Goal: Task Accomplishment & Management: Use online tool/utility

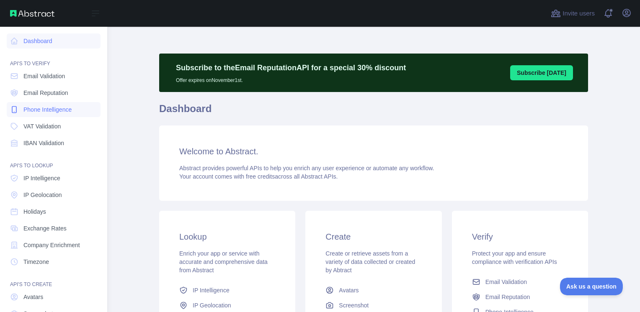
click at [64, 115] on link "Phone Intelligence" at bounding box center [54, 109] width 94 height 15
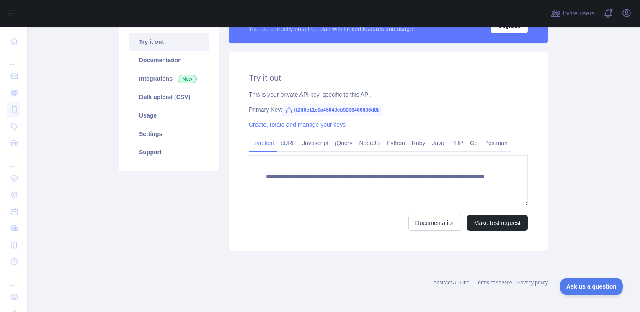
scroll to position [81, 0]
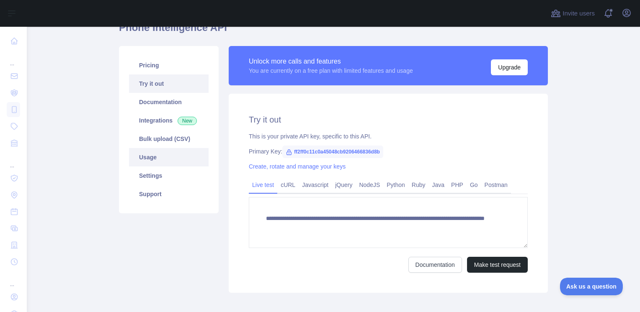
click at [149, 165] on link "Usage" at bounding box center [169, 157] width 80 height 18
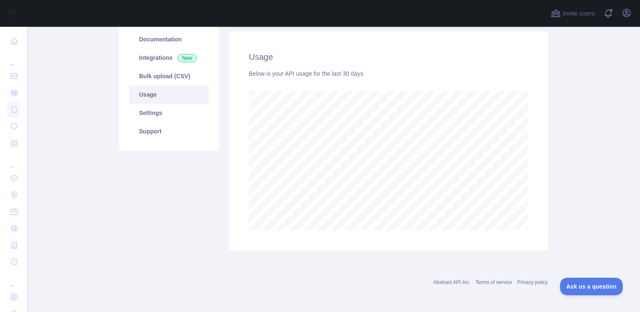
scroll to position [18, 0]
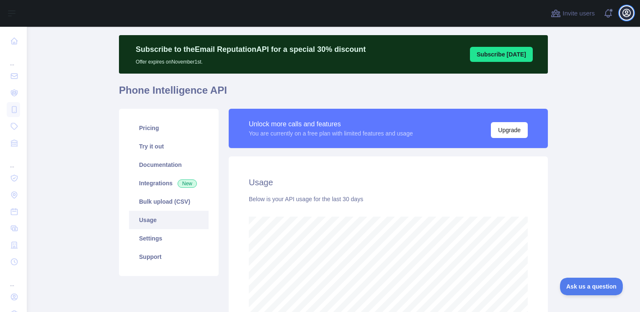
click at [621, 10] on button "Open user menu" at bounding box center [626, 12] width 13 height 13
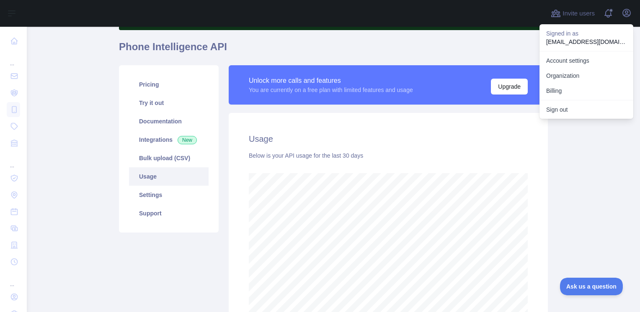
scroll to position [60, 0]
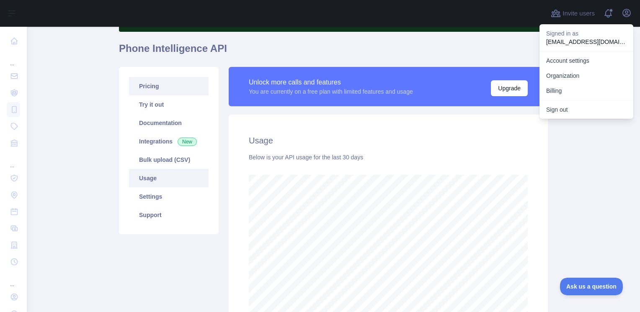
click at [151, 94] on link "Pricing" at bounding box center [169, 86] width 80 height 18
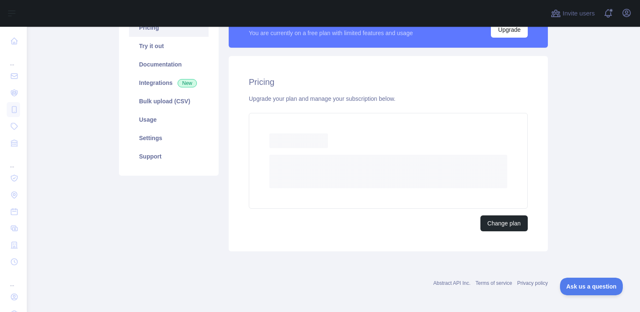
scroll to position [96, 0]
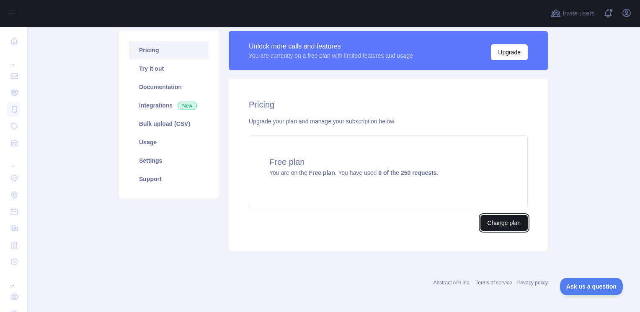
click at [495, 221] on button "Change plan" at bounding box center [503, 223] width 47 height 16
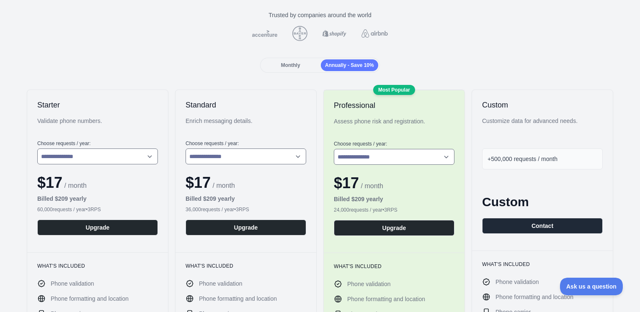
scroll to position [126, 0]
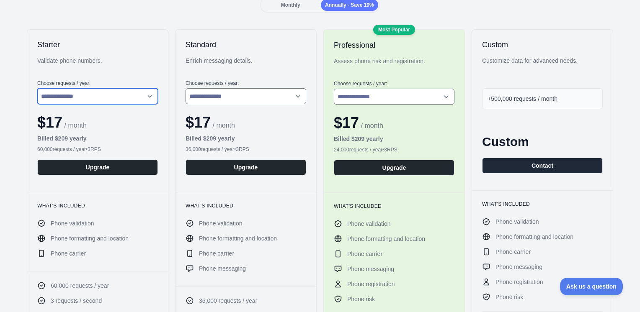
click at [137, 98] on select "**********" at bounding box center [97, 96] width 121 height 16
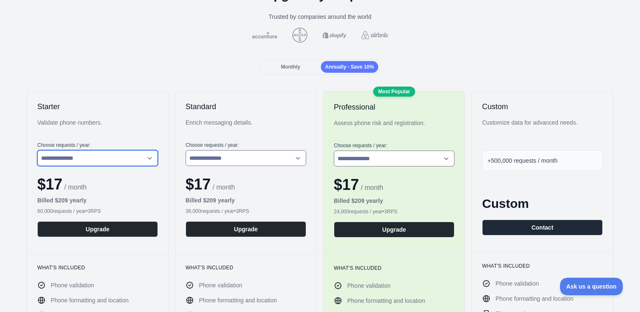
scroll to position [84, 0]
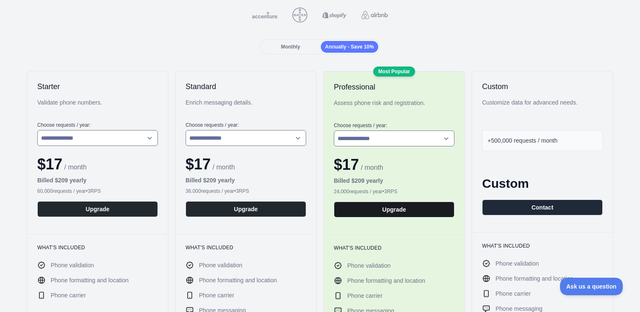
click at [390, 212] on button "Upgrade" at bounding box center [394, 210] width 121 height 16
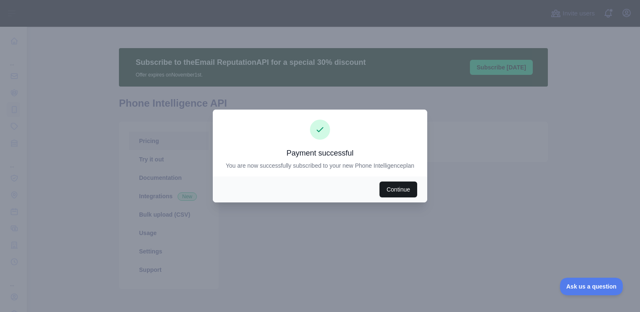
click at [396, 187] on button "Continue" at bounding box center [398, 190] width 38 height 16
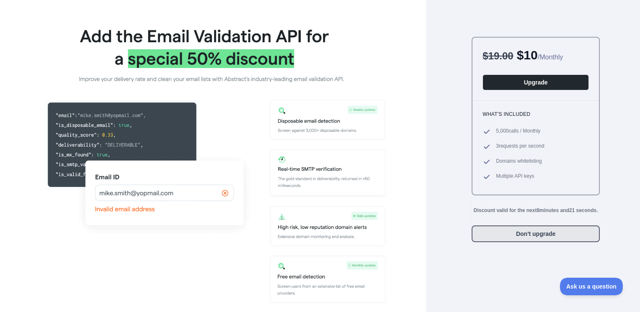
click at [519, 226] on button "Don't upgrade" at bounding box center [535, 234] width 128 height 17
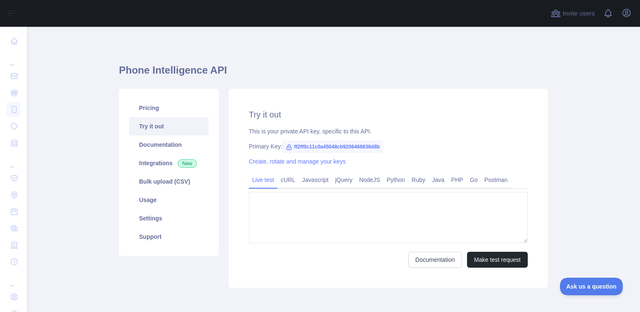
type textarea "**********"
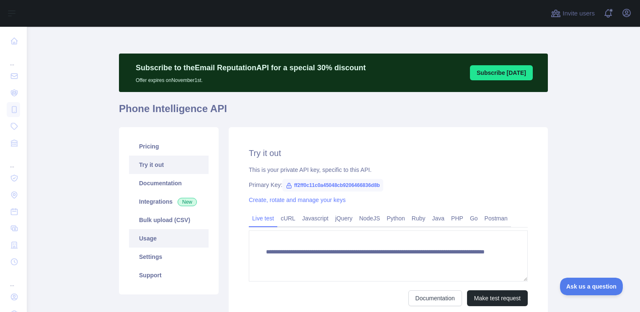
click at [147, 238] on link "Usage" at bounding box center [169, 238] width 80 height 18
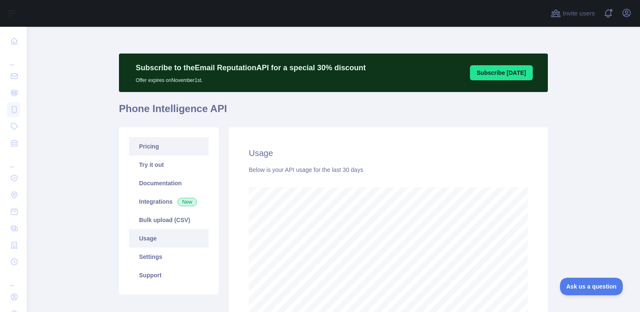
click at [141, 149] on link "Pricing" at bounding box center [169, 146] width 80 height 18
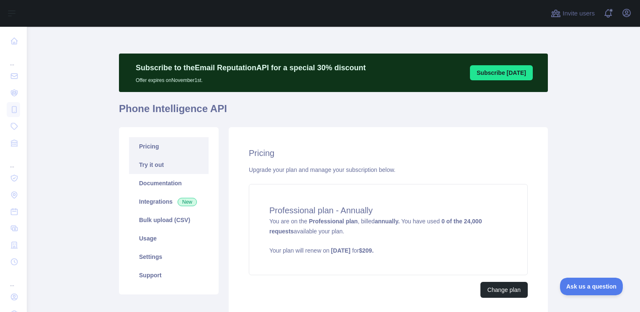
click at [159, 163] on link "Try it out" at bounding box center [169, 165] width 80 height 18
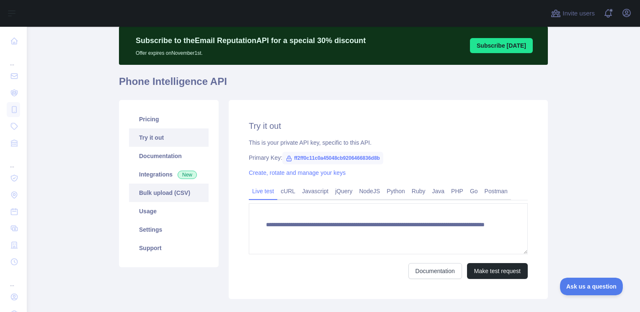
scroll to position [42, 0]
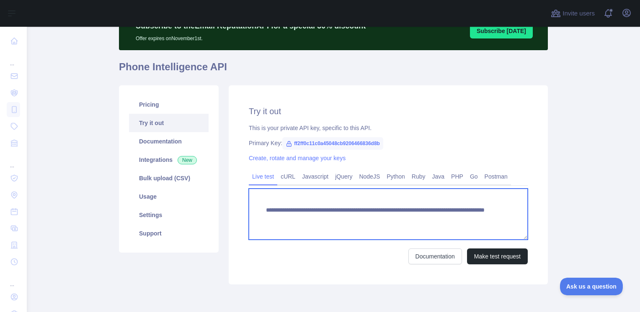
click at [352, 220] on textarea "**********" at bounding box center [388, 214] width 279 height 51
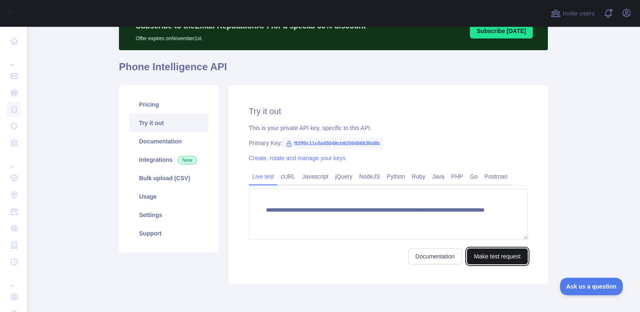
click at [487, 254] on button "Make test request" at bounding box center [497, 257] width 61 height 16
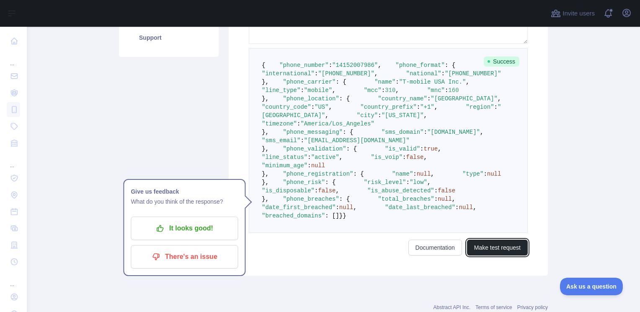
scroll to position [237, 0]
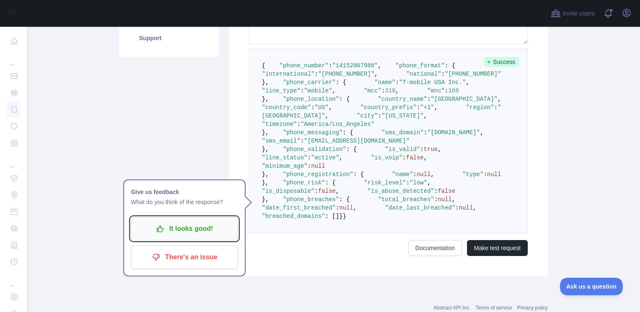
click at [181, 234] on p "It looks good!" at bounding box center [184, 229] width 95 height 14
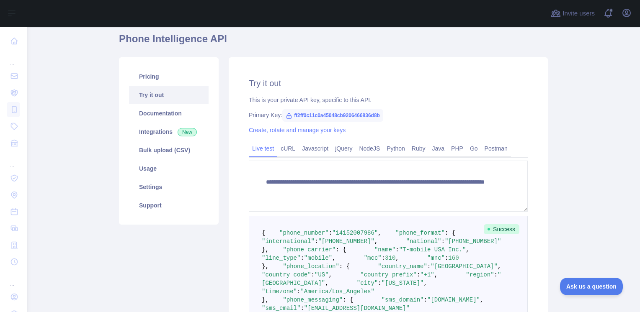
scroll to position [28, 0]
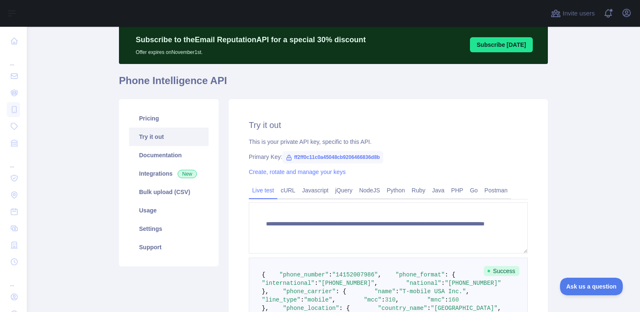
click at [92, 191] on main "**********" at bounding box center [333, 170] width 613 height 286
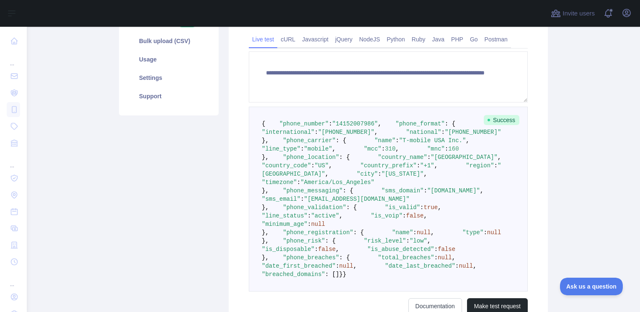
scroll to position [70, 0]
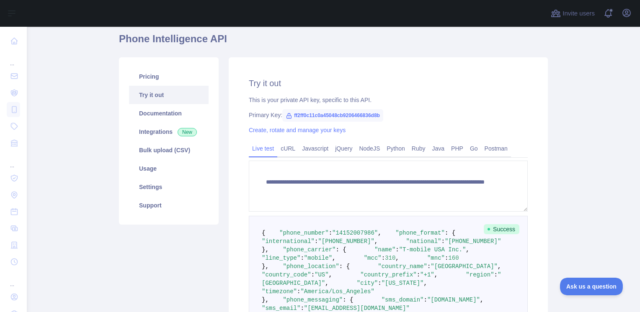
click at [315, 115] on span "ff2ff0c11c0a45048cb9206466836d8b" at bounding box center [332, 115] width 101 height 13
copy span "ff2ff0c11c0a45048cb9206466836d8b"
click at [152, 167] on link "Usage" at bounding box center [169, 169] width 80 height 18
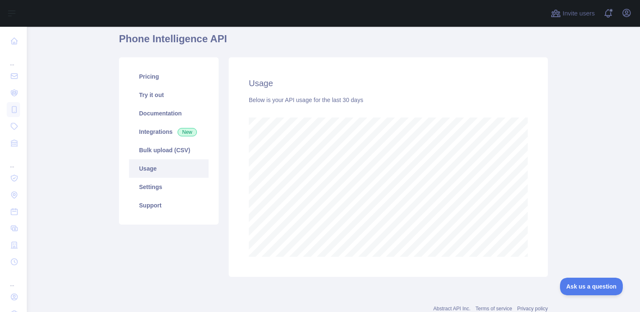
scroll to position [286, 606]
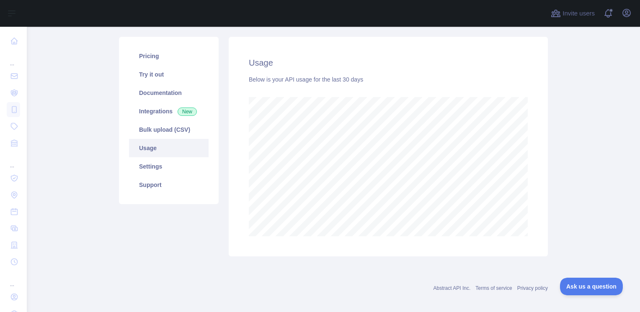
scroll to position [96, 0]
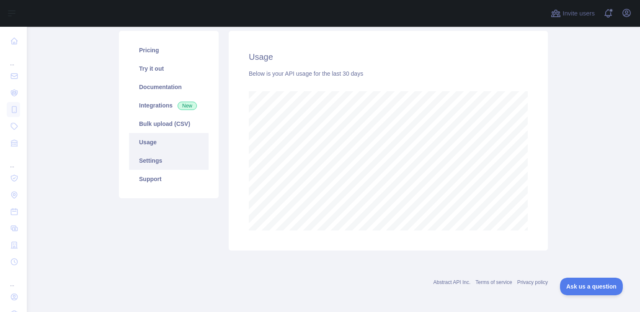
click at [147, 166] on link "Settings" at bounding box center [169, 161] width 80 height 18
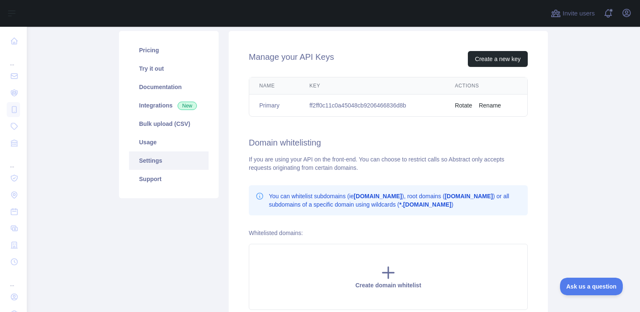
click at [462, 106] on button "Rotate" at bounding box center [463, 105] width 17 height 8
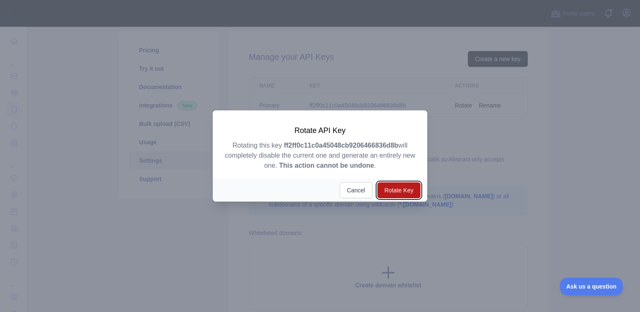
click at [404, 194] on button "Rotate Key" at bounding box center [398, 191] width 43 height 16
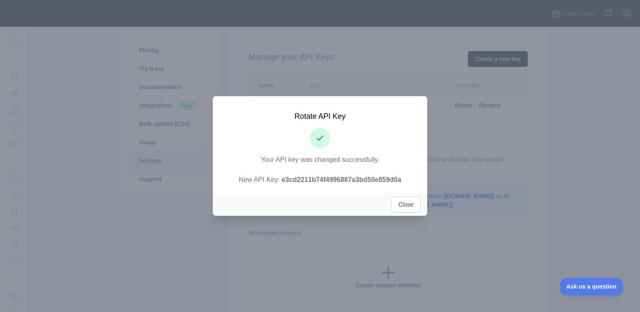
click at [321, 180] on strong "e3cd2211b74f4996887a3bd50e859d0a" at bounding box center [341, 179] width 120 height 7
copy strong "e3cd2211b74f4996887a3bd50e859d0a"
click at [406, 206] on button "Close" at bounding box center [405, 205] width 29 height 16
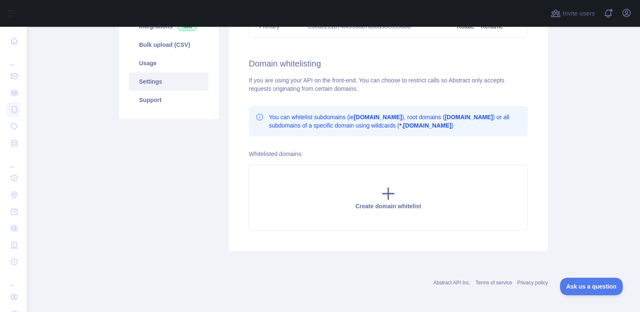
scroll to position [8, 0]
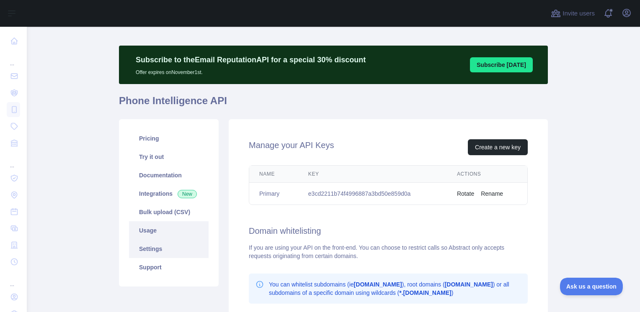
drag, startPoint x: 149, startPoint y: 228, endPoint x: 141, endPoint y: 228, distance: 8.8
click at [149, 228] on link "Usage" at bounding box center [169, 231] width 80 height 18
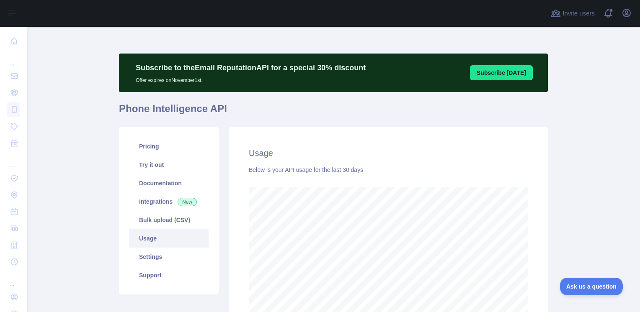
click at [158, 234] on link "Usage" at bounding box center [169, 238] width 80 height 18
click at [157, 252] on link "Settings" at bounding box center [169, 257] width 80 height 18
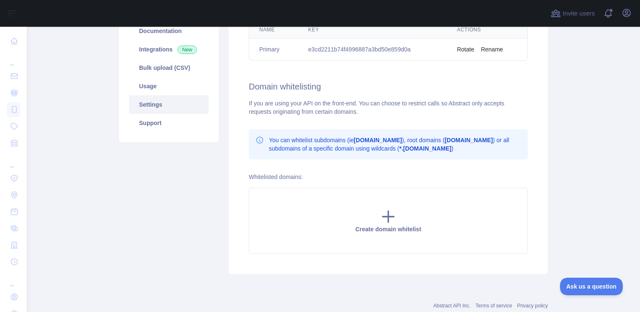
scroll to position [175, 0]
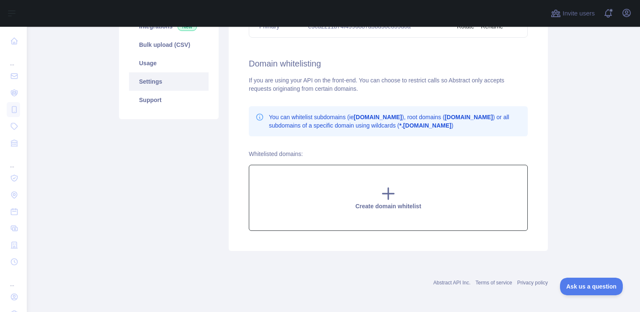
click at [386, 200] on icon at bounding box center [388, 193] width 17 height 17
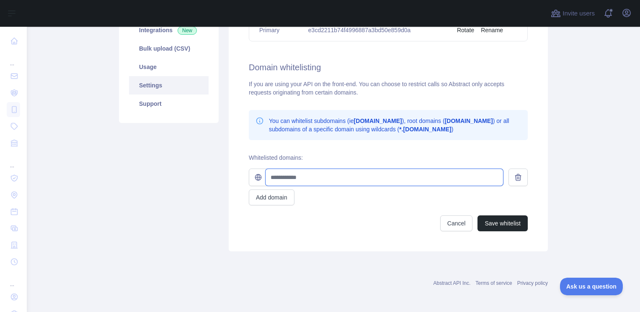
click at [330, 181] on input "text" at bounding box center [383, 177] width 237 height 17
drag, startPoint x: 395, startPoint y: 127, endPoint x: 422, endPoint y: 129, distance: 27.3
click at [422, 129] on b "*.[DOMAIN_NAME]" at bounding box center [425, 129] width 52 height 7
copy b "*.domain."
click at [291, 177] on input "text" at bounding box center [383, 177] width 237 height 17
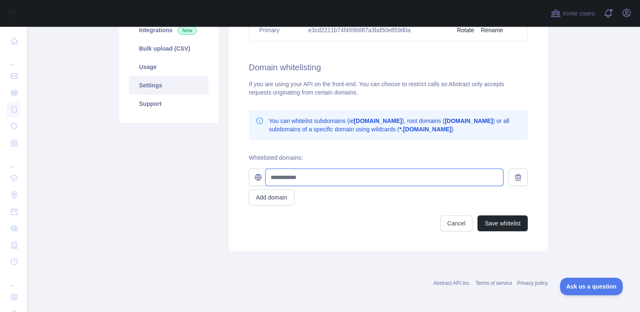
paste input "*********"
click at [283, 178] on input "*********" at bounding box center [383, 177] width 237 height 17
click at [311, 177] on input "**********" at bounding box center [383, 177] width 237 height 17
type input "**********"
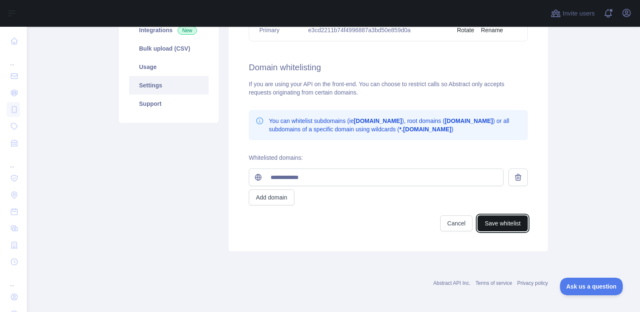
click at [507, 221] on button "Save whitelist" at bounding box center [502, 224] width 50 height 16
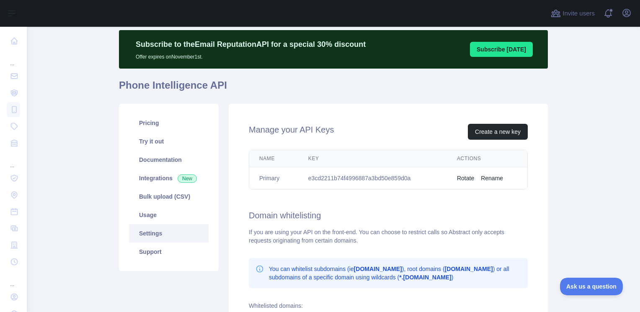
scroll to position [149, 0]
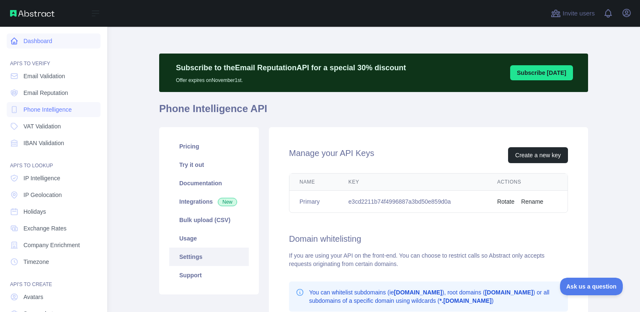
click at [34, 42] on link "Dashboard" at bounding box center [54, 40] width 94 height 15
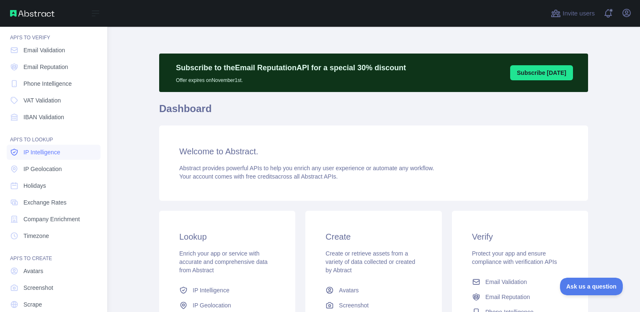
scroll to position [56, 0]
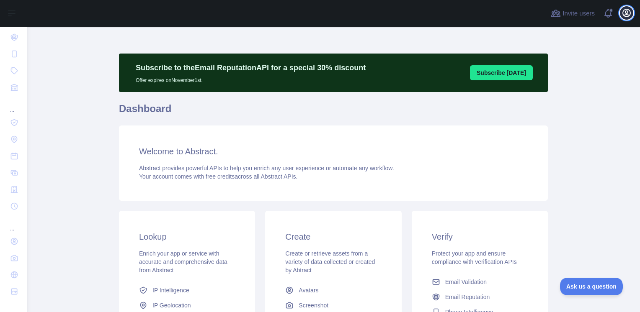
click at [627, 13] on icon "button" at bounding box center [627, 13] width 8 height 8
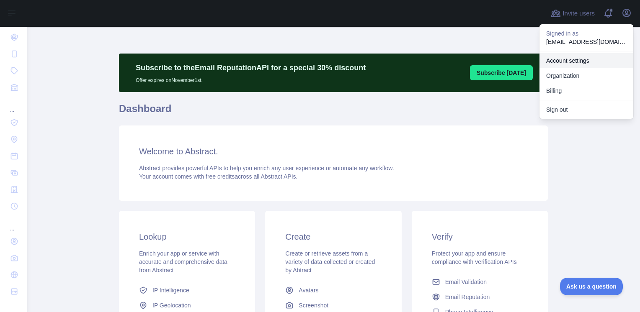
click at [577, 63] on link "Account settings" at bounding box center [586, 60] width 94 height 15
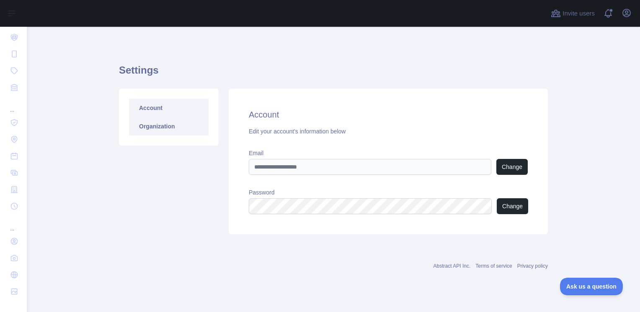
click at [161, 126] on link "Organization" at bounding box center [169, 126] width 80 height 18
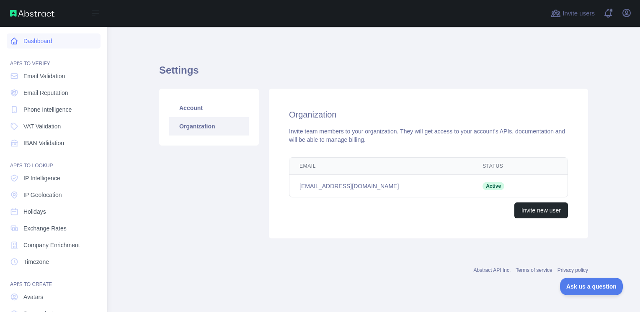
click at [39, 44] on link "Dashboard" at bounding box center [54, 40] width 94 height 15
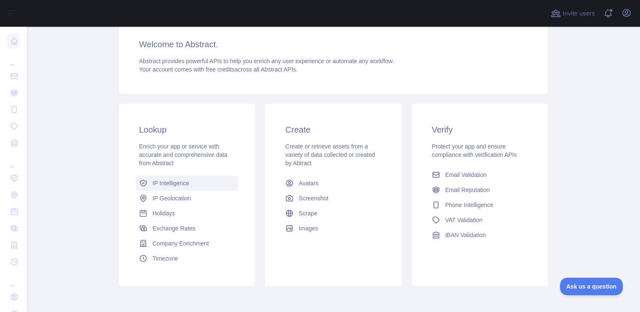
scroll to position [126, 0]
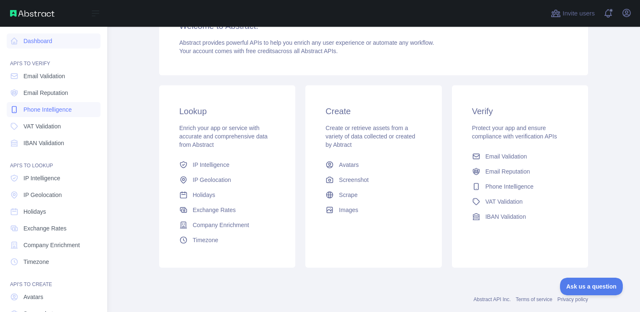
click at [55, 108] on span "Phone Intelligence" at bounding box center [47, 110] width 48 height 8
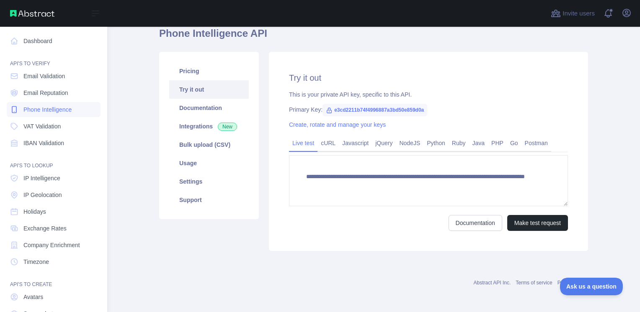
scroll to position [75, 0]
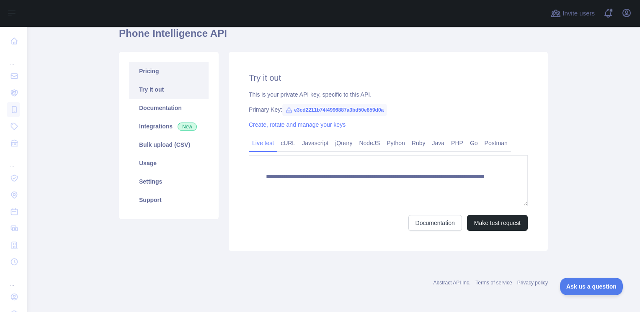
click at [152, 75] on link "Pricing" at bounding box center [169, 71] width 80 height 18
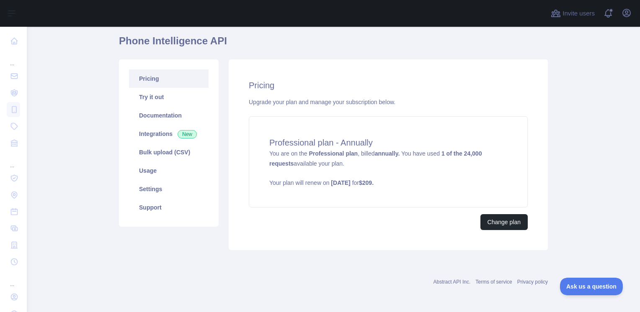
scroll to position [67, 0]
click at [152, 105] on link "Try it out" at bounding box center [169, 98] width 80 height 18
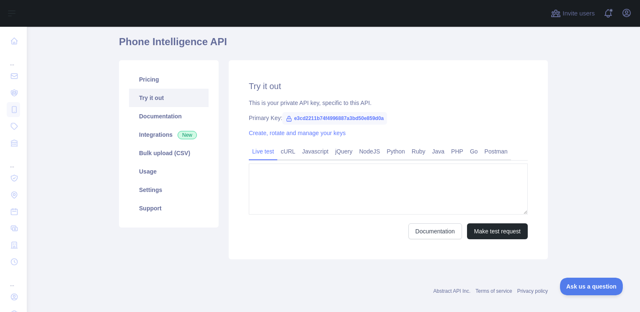
type textarea "**********"
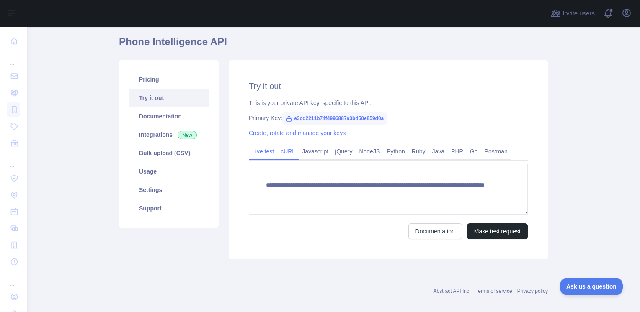
click at [279, 154] on link "cURL" at bounding box center [287, 151] width 21 height 13
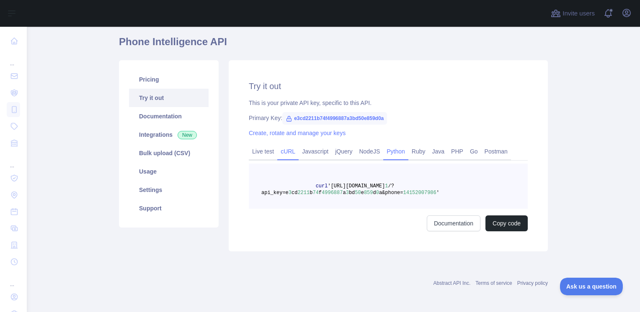
click at [384, 152] on link "Python" at bounding box center [395, 151] width 25 height 13
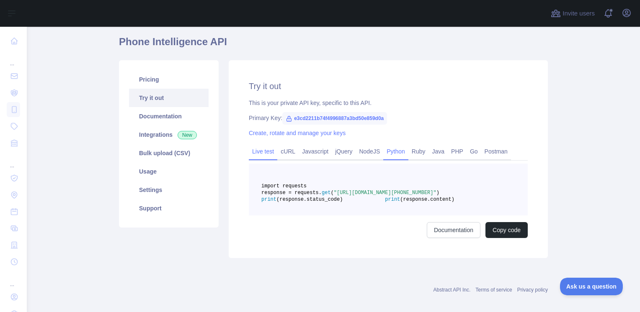
click at [268, 152] on link "Live test" at bounding box center [263, 151] width 28 height 13
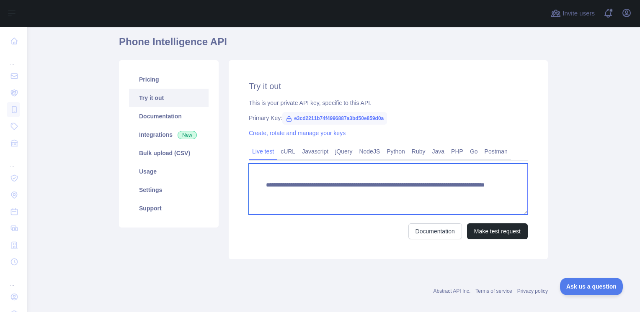
click at [421, 194] on textarea "**********" at bounding box center [388, 189] width 279 height 51
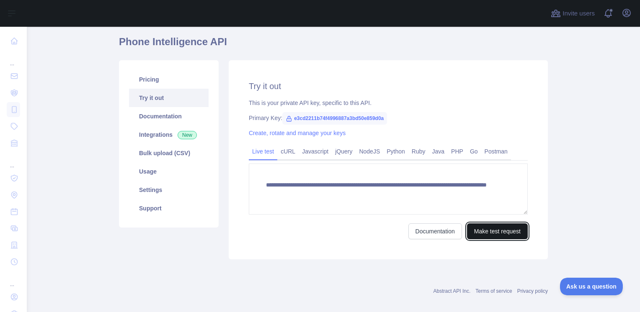
click at [506, 229] on button "Make test request" at bounding box center [497, 232] width 61 height 16
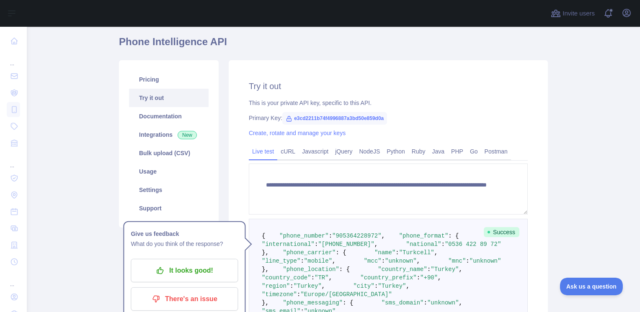
scroll to position [193, 0]
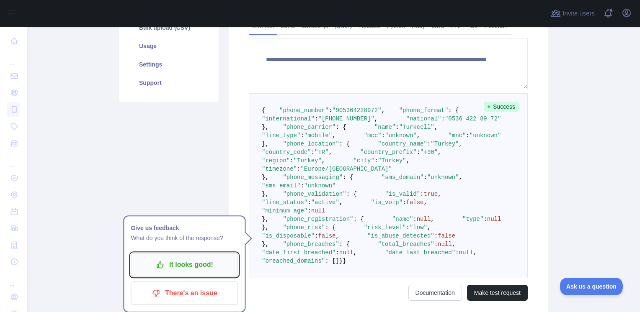
click at [202, 265] on p "It looks good!" at bounding box center [184, 265] width 95 height 14
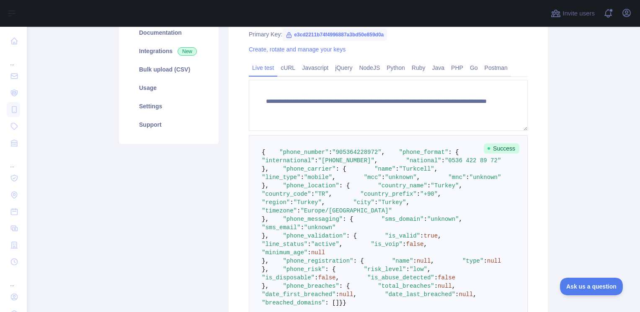
scroll to position [109, 0]
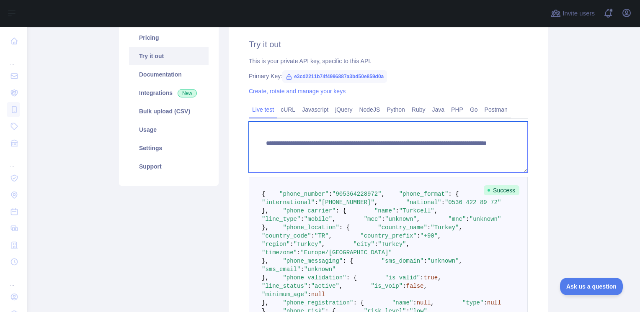
click at [353, 152] on textarea "**********" at bounding box center [388, 147] width 279 height 51
click at [273, 153] on textarea "**********" at bounding box center [388, 147] width 279 height 51
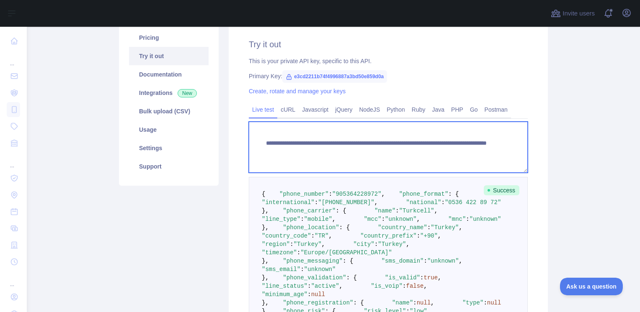
click at [337, 155] on textarea "**********" at bounding box center [388, 147] width 279 height 51
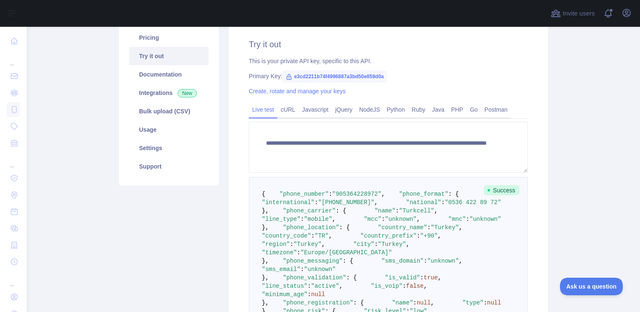
click at [312, 198] on span ""phone_number"" at bounding box center [303, 194] width 49 height 7
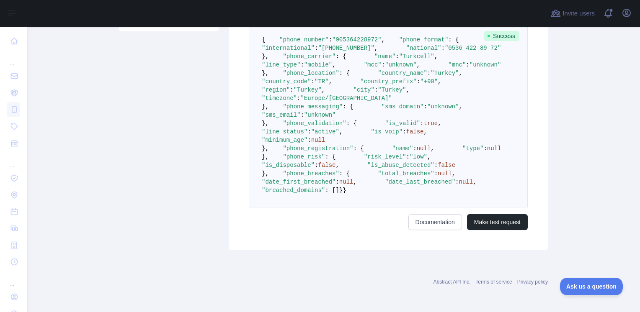
scroll to position [444, 0]
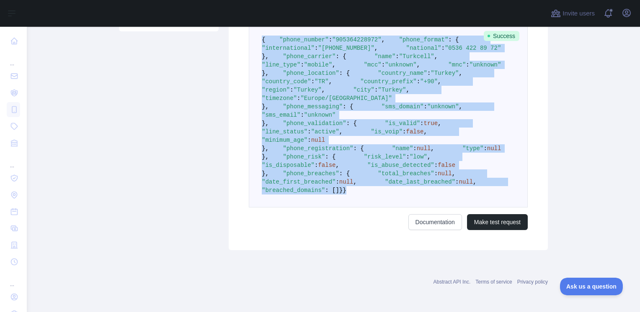
drag, startPoint x: 255, startPoint y: 193, endPoint x: 272, endPoint y: 235, distance: 46.2
click at [272, 208] on pre "{ "phone_number" : "[PHONE_NUMBER]" , "phone_format" : { "international" : "[PH…" at bounding box center [388, 115] width 279 height 185
copy code "{ "phone_number" : "[PHONE_NUMBER]" , "phone_format" : { "international" : "[PH…"
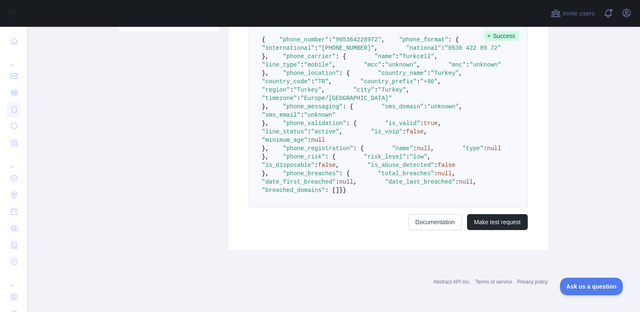
click at [213, 141] on div "Pricing Try it out Documentation Integrations New Bulk upload (CSV) Usage Setti…" at bounding box center [169, 57] width 110 height 386
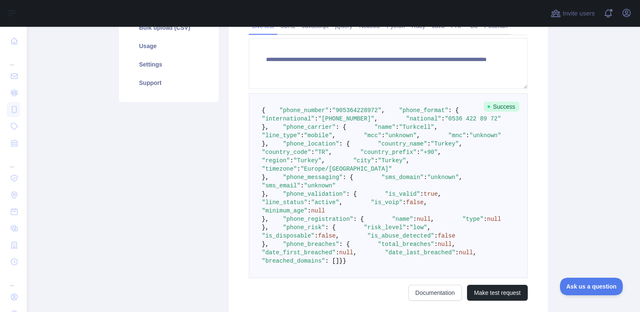
scroll to position [109, 0]
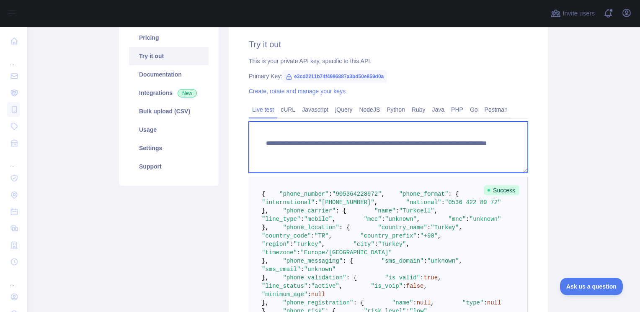
click at [443, 152] on textarea "**********" at bounding box center [388, 147] width 279 height 51
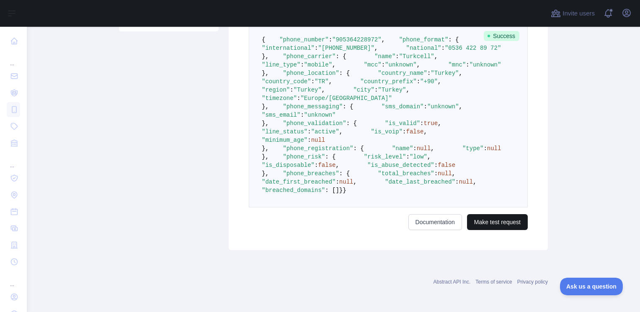
type textarea "**********"
click at [474, 223] on button "Make test request" at bounding box center [497, 222] width 61 height 16
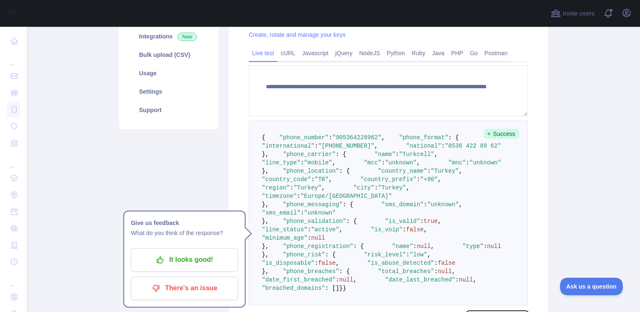
scroll to position [151, 0]
